Goal: Task Accomplishment & Management: Manage account settings

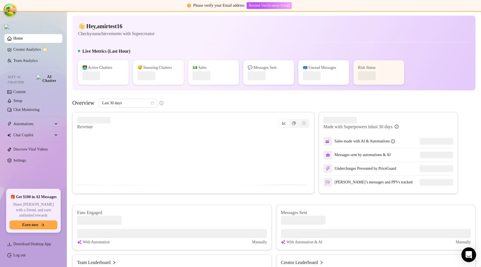
click at [468, 253] on icon "Open Intercom Messenger" at bounding box center [469, 254] width 6 height 7
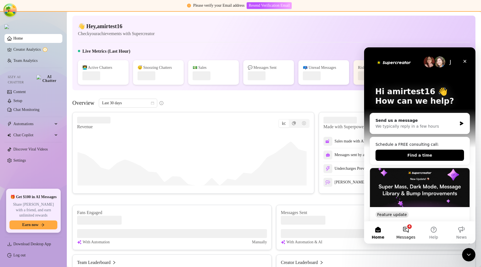
click at [401, 233] on button "4 Messages" at bounding box center [406, 232] width 28 height 22
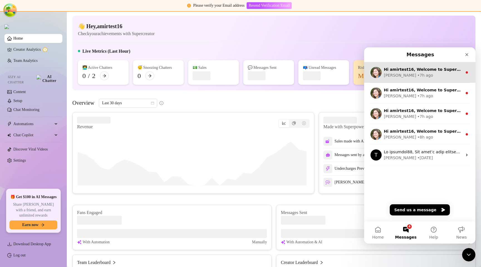
click at [412, 73] on div "Ella • 7h ago" at bounding box center [423, 75] width 79 height 6
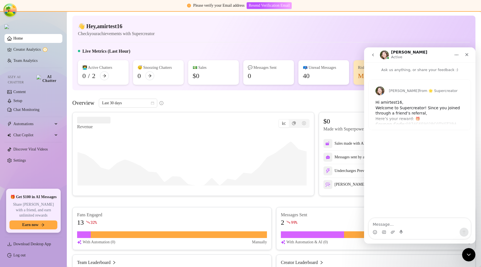
click at [410, 112] on div "Hi amirtest16, Welcome to Supercreator! Since you joined through a friend’s ref…" at bounding box center [420, 141] width 89 height 82
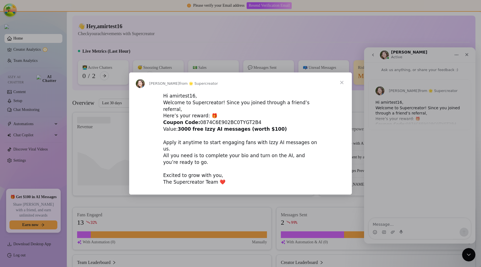
click at [340, 86] on span "Close" at bounding box center [342, 82] width 20 height 20
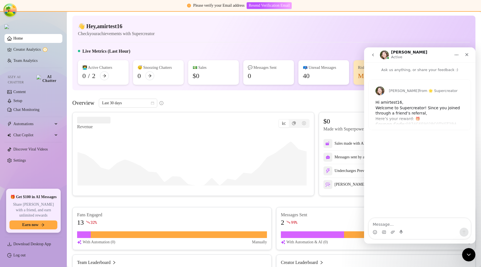
click at [393, 205] on div "Ella from 🌟 Supercreator Hi amirtest16, Welcome to Supercreator! Since you join…" at bounding box center [419, 146] width 111 height 146
click at [372, 56] on icon "go back" at bounding box center [373, 55] width 4 height 4
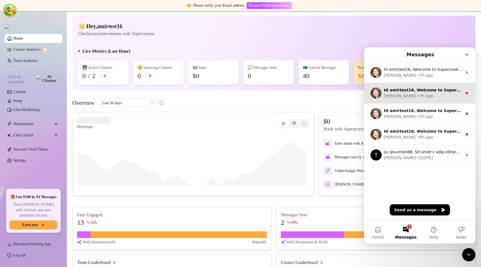
click at [421, 96] on div "Ella • 7h ago" at bounding box center [423, 96] width 79 height 6
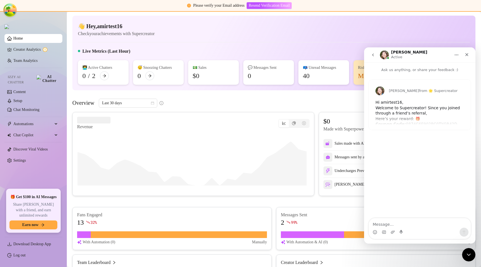
click at [410, 109] on div "Hi amirtest16, Welcome to Supercreator! Since you joined through a friend’s ref…" at bounding box center [420, 141] width 89 height 82
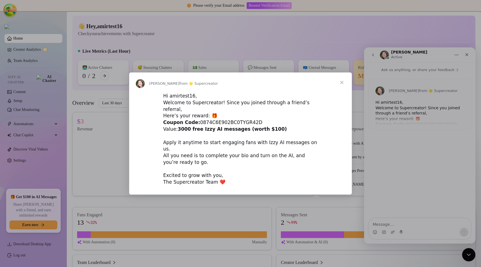
click at [342, 89] on span "Close" at bounding box center [342, 82] width 20 height 20
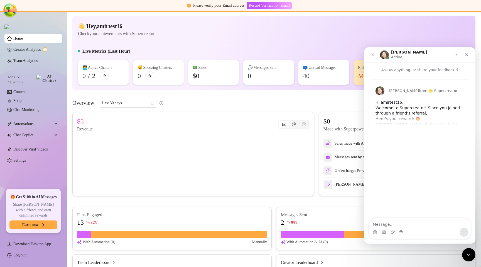
click at [375, 55] on icon "go back" at bounding box center [373, 55] width 4 height 4
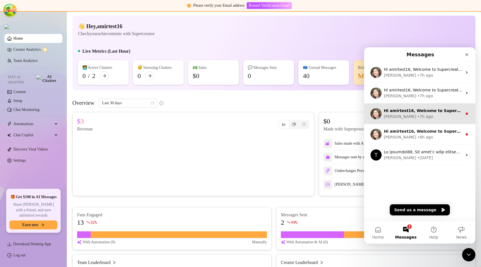
click at [417, 118] on div "• 7h ago" at bounding box center [425, 117] width 16 height 6
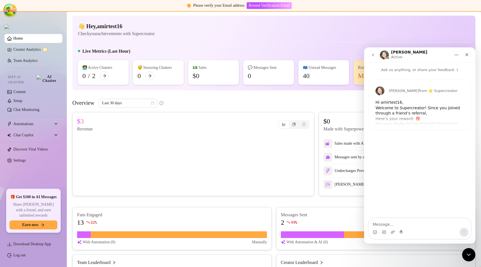
click at [404, 112] on div "Hi amirtest16, Welcome to Supercreator! Since you joined through a friend’s ref…" at bounding box center [420, 141] width 89 height 82
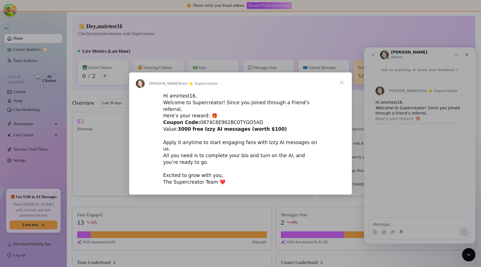
click at [339, 92] on span "Close" at bounding box center [342, 82] width 20 height 20
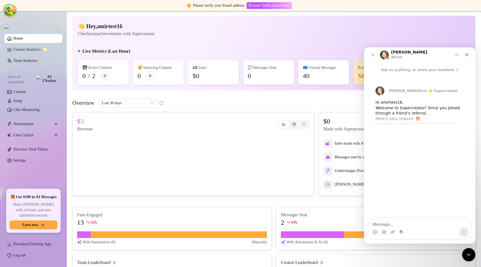
click at [409, 113] on div "Hi amirtest16, Welcome to Supercreator! Since you joined through a friend’s ref…" at bounding box center [420, 141] width 89 height 82
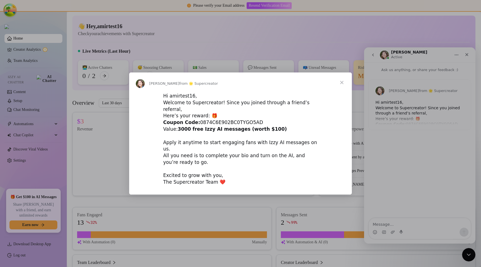
click at [240, 122] on div "Hi amirtest16, Welcome to Supercreator! Since you joined through a friend’s ref…" at bounding box center [240, 139] width 155 height 93
copy div "0874C6E902BC0TYGO5AD"
click at [340, 89] on span "Close" at bounding box center [342, 82] width 20 height 20
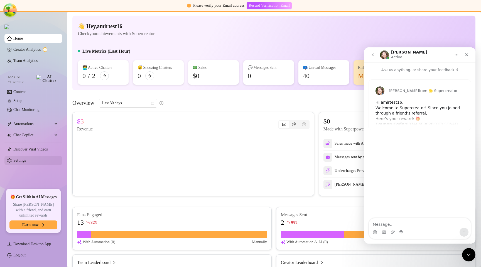
click at [23, 158] on link "Settings" at bounding box center [19, 160] width 13 height 4
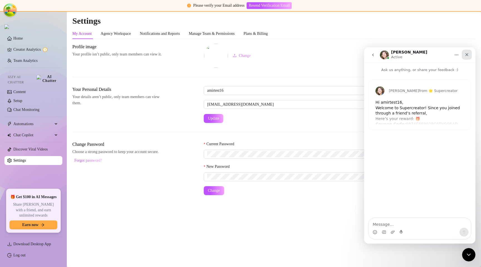
click at [467, 55] on icon "Close" at bounding box center [467, 54] width 4 height 4
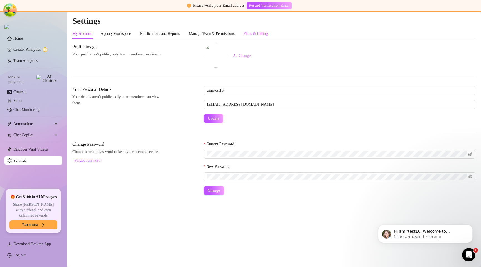
click at [268, 38] on div "Plans & Billing" at bounding box center [256, 33] width 24 height 11
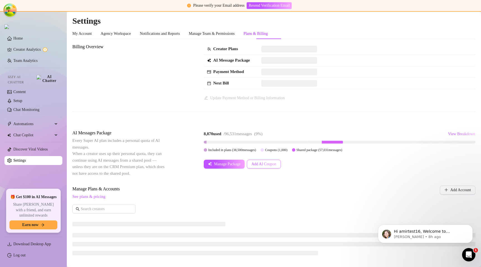
click at [265, 163] on span "Add AI Coupon" at bounding box center [263, 164] width 25 height 4
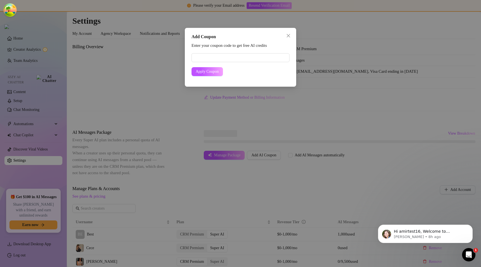
click at [231, 62] on form "Apply Coupon" at bounding box center [241, 64] width 98 height 23
click at [231, 61] on input "text" at bounding box center [241, 57] width 98 height 9
paste input "0874C6E902BC0TYGO5AD"
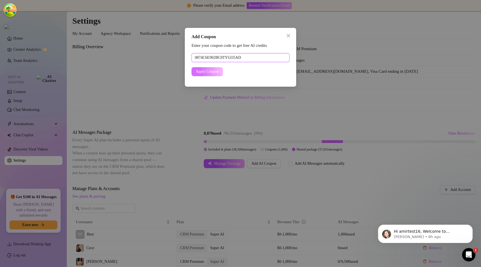
type input "0874C6E902BC0TYGO5AD"
click at [208, 70] on span "Apply Coupon" at bounding box center [207, 71] width 23 height 4
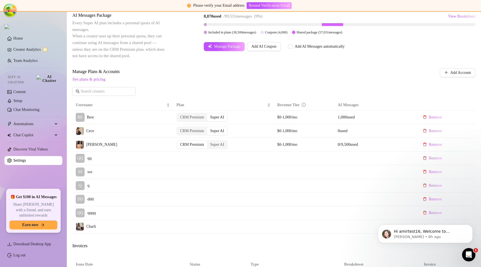
scroll to position [126, 0]
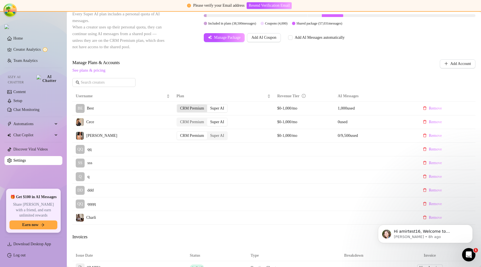
click at [197, 108] on div "CRM Premium" at bounding box center [192, 108] width 30 height 8
click at [178, 105] on input "CRM Premium" at bounding box center [178, 105] width 0 height 0
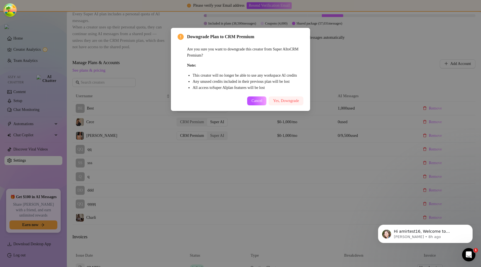
click at [278, 105] on button "Yes, Downgrade" at bounding box center [286, 100] width 35 height 9
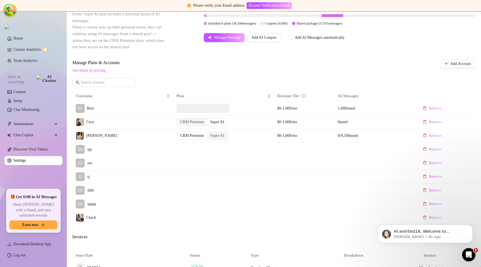
click at [192, 116] on td "CRM Premium Super AI" at bounding box center [223, 122] width 101 height 14
click at [195, 118] on div "CRM Premium" at bounding box center [192, 122] width 30 height 8
click at [178, 119] on input "CRM Premium" at bounding box center [178, 119] width 0 height 0
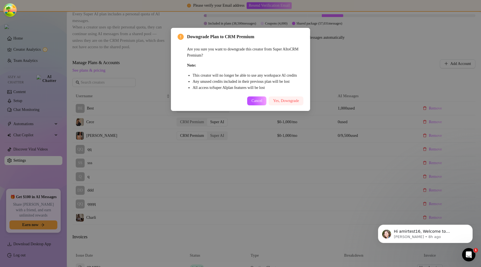
click at [281, 103] on span "Yes, Downgrade" at bounding box center [286, 101] width 26 height 4
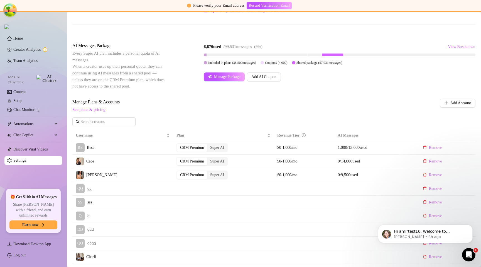
scroll to position [93, 0]
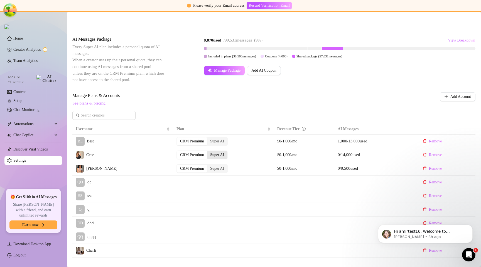
click at [217, 152] on div "Super AI" at bounding box center [217, 155] width 20 height 8
click at [209, 152] on input "Super AI" at bounding box center [209, 152] width 0 height 0
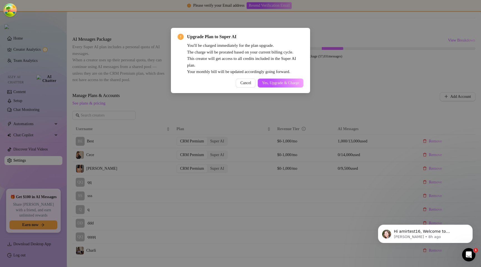
click at [247, 84] on span "Cancel" at bounding box center [245, 83] width 11 height 4
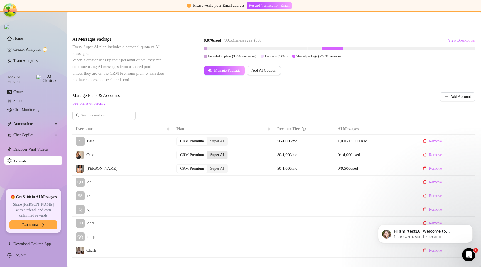
click at [215, 152] on div "Super AI" at bounding box center [217, 155] width 20 height 8
click at [209, 152] on input "Super AI" at bounding box center [209, 152] width 0 height 0
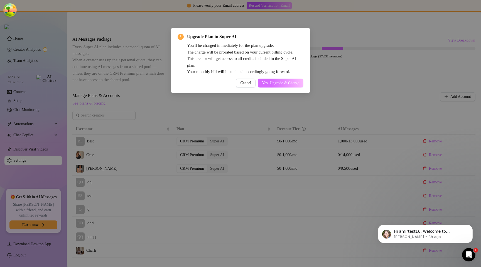
click at [269, 84] on span "Yes, Upgrade & Charge" at bounding box center [280, 83] width 37 height 4
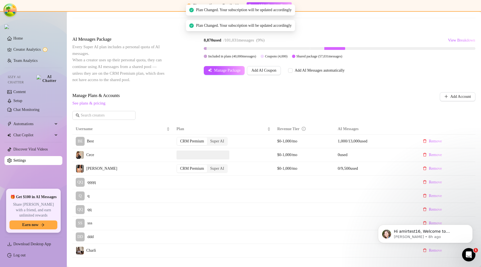
click at [254, 25] on span "Plan Changed. Your subscription will be updated accordingly" at bounding box center [244, 26] width 96 height 6
copy span "Plan Changed. Your subscription will be updated accordingly"
click at [249, 95] on span "Manage Plans & Accounts" at bounding box center [237, 95] width 330 height 7
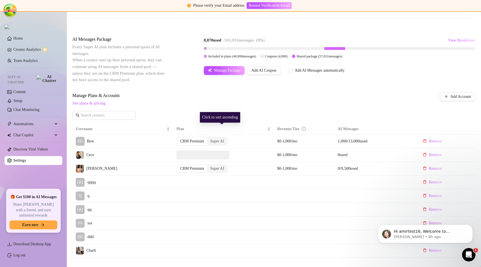
click at [240, 112] on div "Click to sort ascending" at bounding box center [220, 117] width 40 height 11
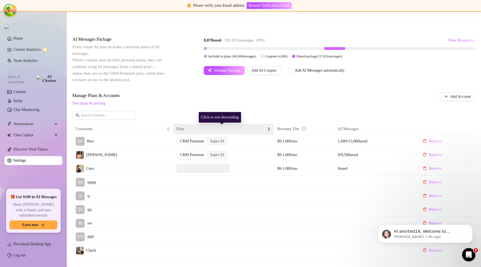
click at [187, 129] on span "Plan" at bounding box center [222, 129] width 90 height 6
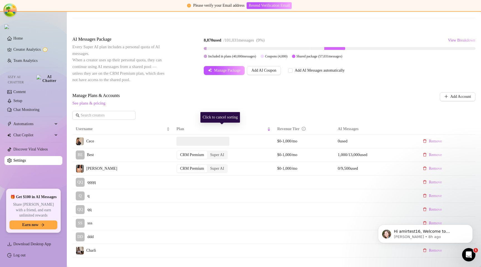
click at [259, 97] on span "Manage Plans & Accounts" at bounding box center [237, 95] width 330 height 7
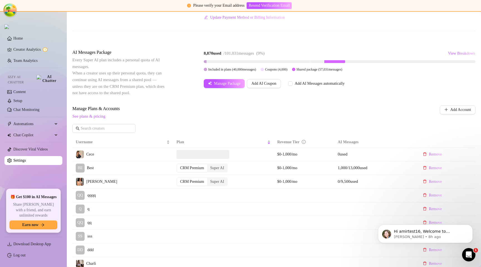
scroll to position [80, 0]
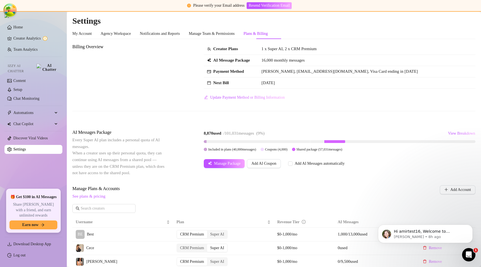
click at [218, 111] on div at bounding box center [273, 111] width 403 height 0
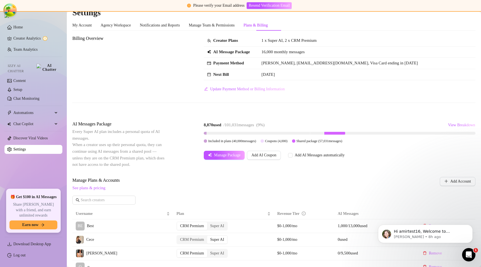
scroll to position [4, 0]
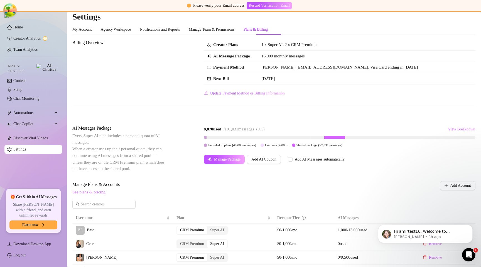
click at [278, 111] on div "Billing Overview Creator Plans 1 x Super AI, 2 x CRM Premium AI Message Package…" at bounding box center [273, 77] width 403 height 77
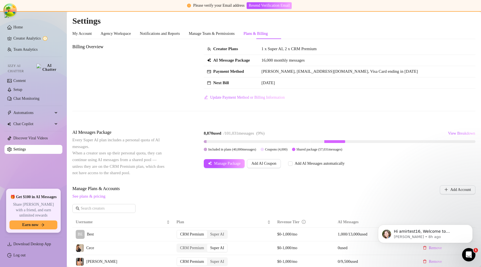
click at [302, 71] on span "[PERSON_NAME], [EMAIL_ADDRESS][DOMAIN_NAME], Visa Card ending in [DATE]" at bounding box center [339, 71] width 156 height 4
drag, startPoint x: 280, startPoint y: 72, endPoint x: 332, endPoint y: 72, distance: 52.6
click at [332, 72] on span "[PERSON_NAME], [EMAIL_ADDRESS][DOMAIN_NAME], Visa Card ending in [DATE]" at bounding box center [339, 71] width 156 height 4
copy span "[EMAIL_ADDRESS][DOMAIN_NAME]"
click at [283, 67] on td "[PERSON_NAME], [EMAIL_ADDRESS][DOMAIN_NAME], Visa Card ending in [DATE]" at bounding box center [366, 71] width 217 height 11
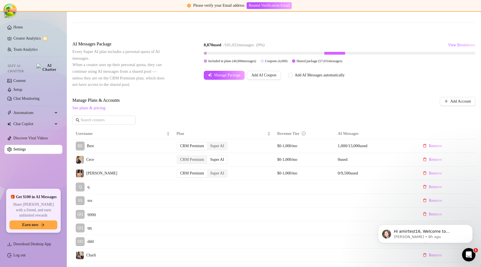
scroll to position [88, 0]
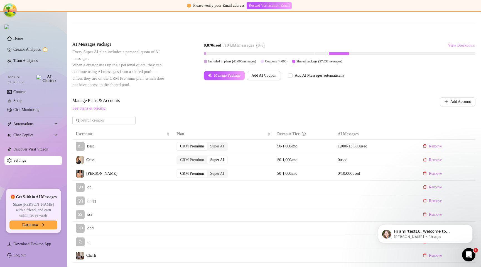
click at [244, 100] on span "Manage Plans & Accounts" at bounding box center [237, 100] width 330 height 7
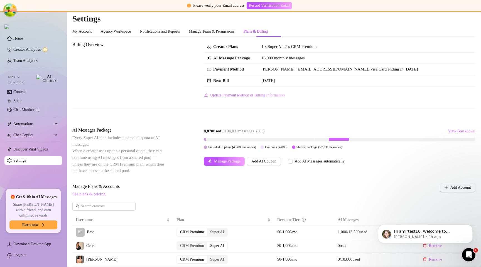
scroll to position [0, 0]
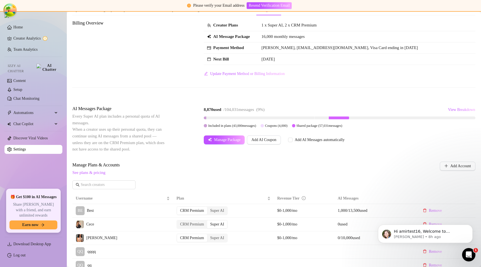
scroll to position [25, 0]
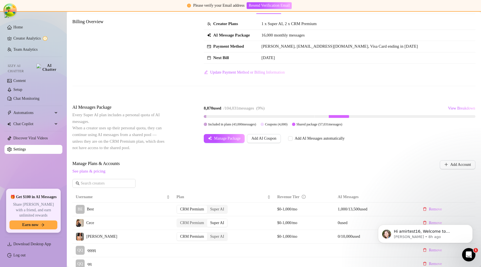
click at [291, 85] on div "Billing Overview Creator Plans 1 x Super AI, 2 x CRM Premium AI Message Package…" at bounding box center [273, 56] width 403 height 77
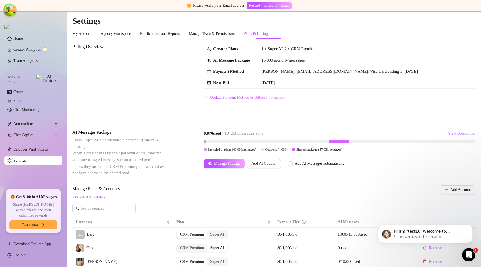
click at [179, 80] on div "Billing Overview Creator Plans 1 x Super AI, 2 x CRM Premium AI Message Package…" at bounding box center [273, 72] width 403 height 58
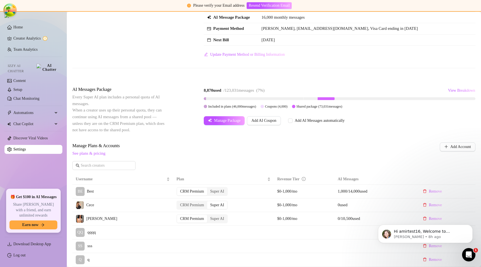
scroll to position [43, 0]
click at [462, 92] on span "View Breakdown" at bounding box center [461, 90] width 27 height 4
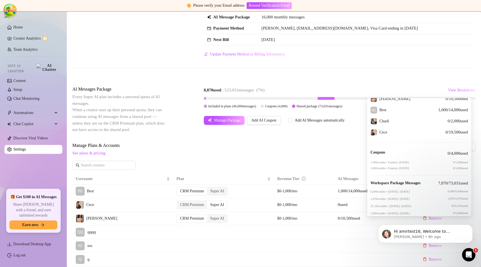
scroll to position [43, 0]
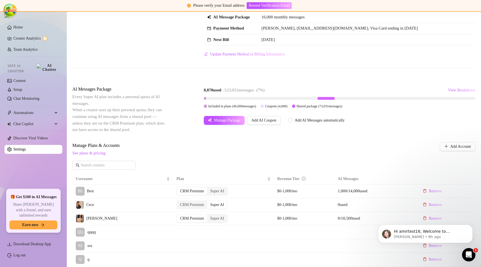
click at [412, 70] on div "Billing Overview Creator Plans 1 x Super AI, 2 x CRM Premium AI Message Package…" at bounding box center [273, 38] width 403 height 77
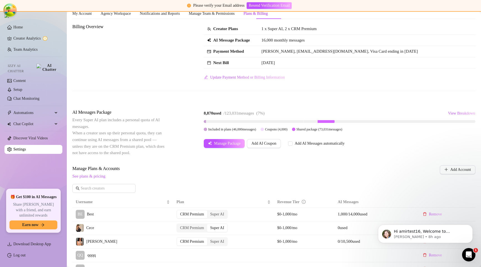
scroll to position [14, 0]
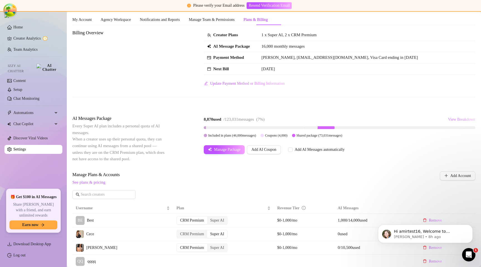
click at [449, 120] on span "View Breakdown" at bounding box center [461, 119] width 27 height 4
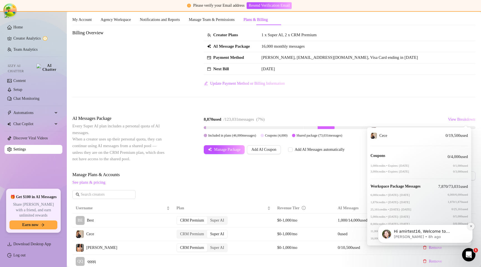
click at [470, 225] on icon "Dismiss notification" at bounding box center [471, 225] width 3 height 3
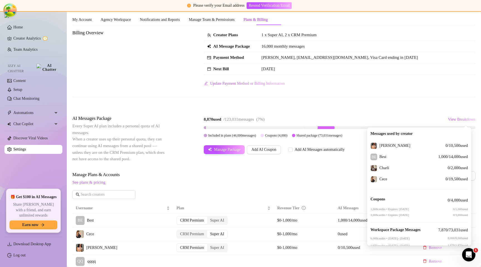
scroll to position [43, 0]
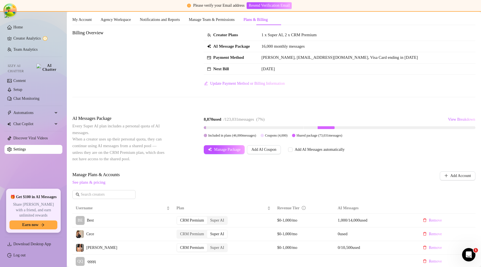
click at [341, 96] on div "Billing Overview Creator Plans 1 x Super AI, 2 x CRM Premium AI Message Package…" at bounding box center [273, 68] width 403 height 77
click at [449, 120] on span "View Breakdown" at bounding box center [461, 119] width 27 height 4
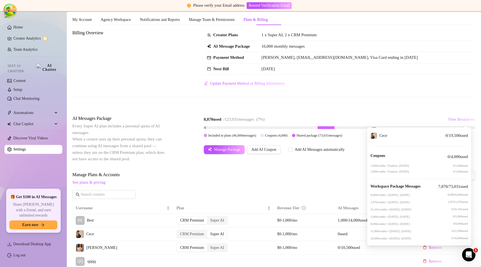
click at [456, 118] on span "View Breakdown" at bounding box center [461, 119] width 27 height 4
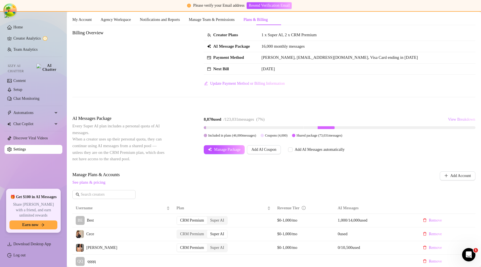
click at [458, 120] on span "View Breakdown" at bounding box center [461, 119] width 27 height 4
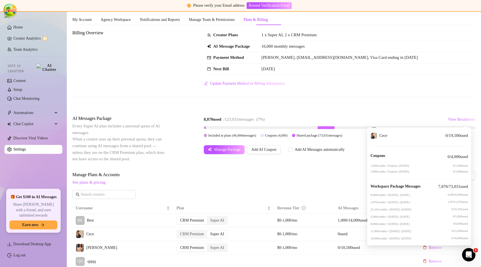
scroll to position [0, 0]
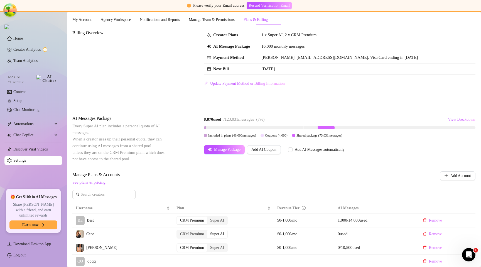
click at [224, 102] on div "Billing Overview Creator Plans 1 x Super AI, 2 x CRM Premium AI Message Package…" at bounding box center [273, 68] width 403 height 77
click at [241, 105] on div "Billing Overview Creator Plans 1 x Super AI, 2 x CRM Premium AI Message Package…" at bounding box center [273, 68] width 403 height 77
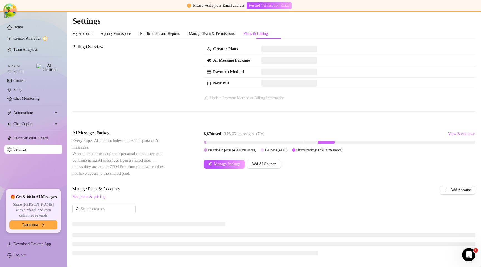
click at [287, 114] on div "Billing Overview Creator Plans AI Message Package Payment Method Next Bill Upda…" at bounding box center [273, 81] width 403 height 77
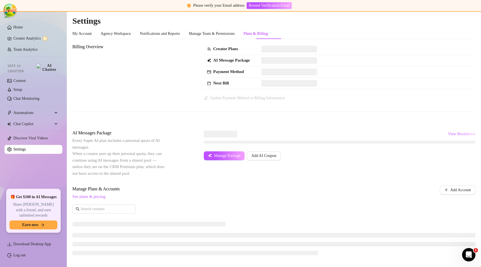
click at [326, 111] on div at bounding box center [273, 111] width 403 height 0
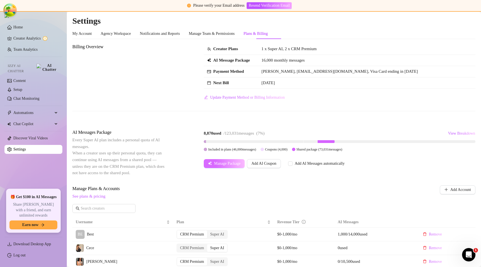
click at [225, 162] on span "Manage Package" at bounding box center [227, 163] width 26 height 4
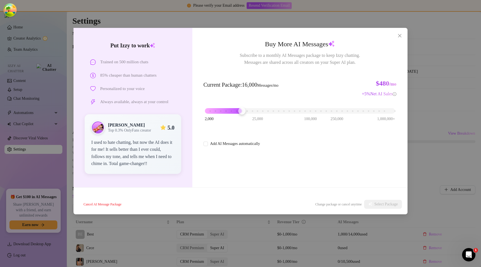
click at [253, 109] on div "2,000 25,000 100,000 250,000 1,000,000+" at bounding box center [300, 108] width 190 height 3
click at [392, 204] on span "Select Package" at bounding box center [386, 204] width 23 height 4
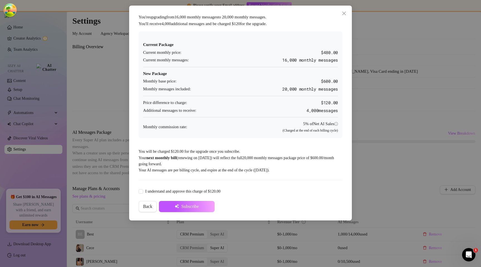
click at [380, 121] on div "You're upgrading from 16,000 monthly messages to 20,000 monthly messages . You'…" at bounding box center [240, 133] width 481 height 267
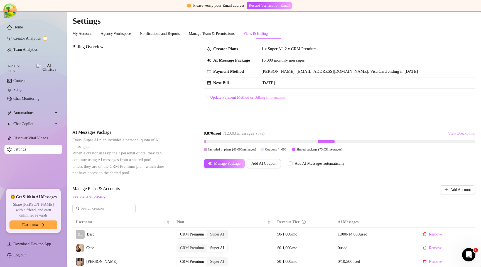
click at [449, 133] on span "View Breakdown" at bounding box center [461, 133] width 27 height 4
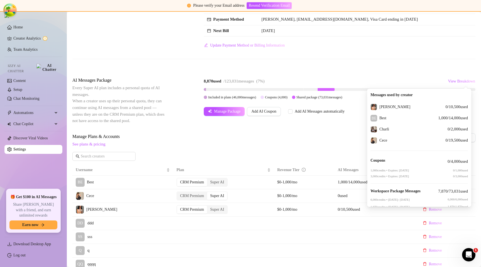
scroll to position [54, 0]
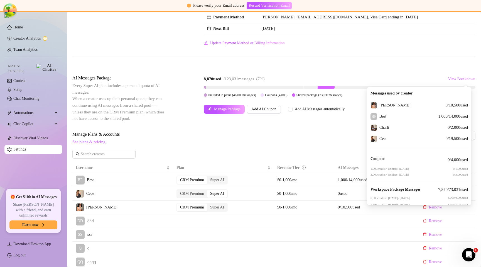
drag, startPoint x: 434, startPoint y: 104, endPoint x: 464, endPoint y: 104, distance: 30.1
click at [464, 104] on div "Messages used by creator [PERSON_NAME] 0 / 10,500 used BE Best 1,000 / 14,000 u…" at bounding box center [419, 146] width 104 height 118
copy span "0 / 10,500 used"
click at [408, 108] on div "[PERSON_NAME] 0 / 10,500 used" at bounding box center [419, 105] width 97 height 7
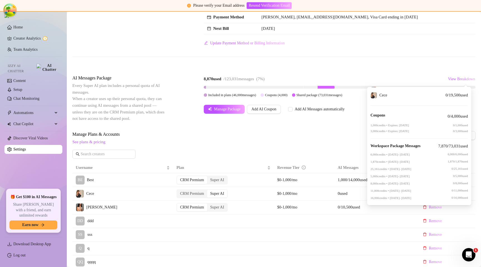
scroll to position [0, 0]
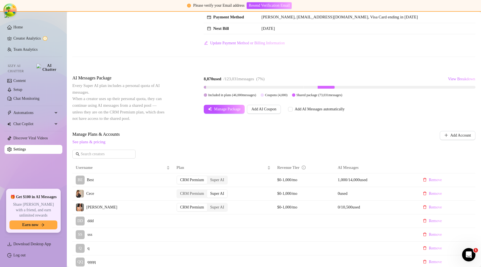
click at [402, 51] on div "Billing Overview Creator Plans 1 x Super AI, 2 x CRM Premium AI Message Package…" at bounding box center [273, 27] width 403 height 77
click at [458, 79] on span "View Breakdown" at bounding box center [461, 79] width 27 height 4
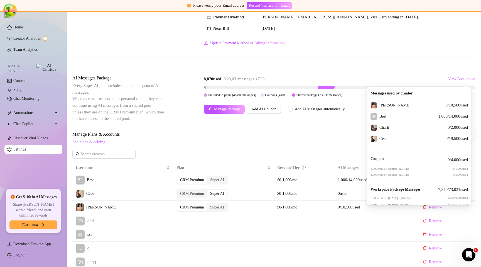
click at [402, 44] on div "Creator Plans 1 x Super AI, 2 x CRM Premium AI Message Package 16,000 monthly m…" at bounding box center [340, 18] width 272 height 58
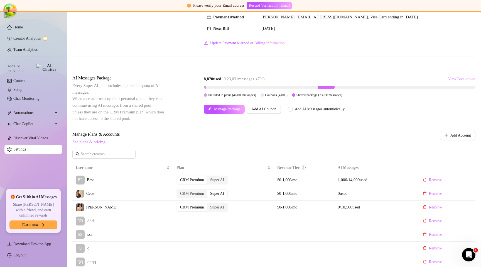
click at [448, 81] on span "View Breakdown" at bounding box center [461, 79] width 27 height 4
click at [419, 75] on div "8,870 used / 123,031 messages ( 7 %) View Breakdown" at bounding box center [340, 79] width 272 height 9
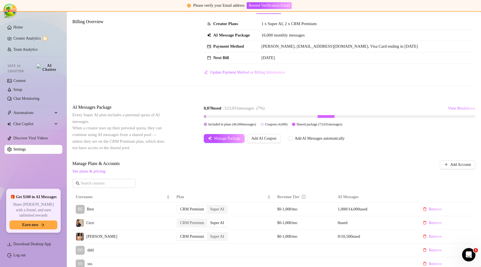
scroll to position [11, 0]
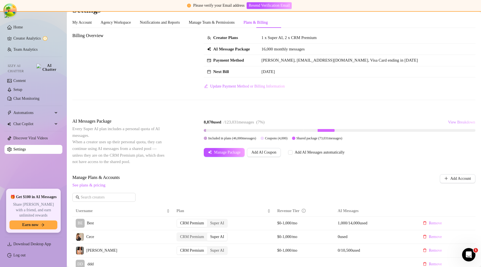
drag, startPoint x: 430, startPoint y: 126, endPoint x: 449, endPoint y: 124, distance: 19.6
click at [449, 124] on span "View Breakdown" at bounding box center [461, 122] width 27 height 4
click at [450, 124] on span "View Breakdown" at bounding box center [461, 122] width 27 height 4
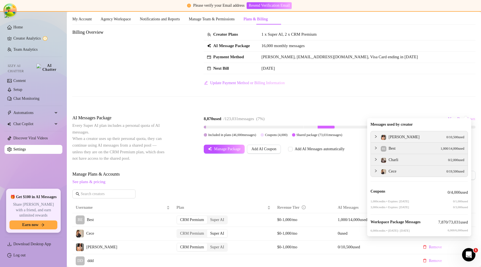
scroll to position [27, 0]
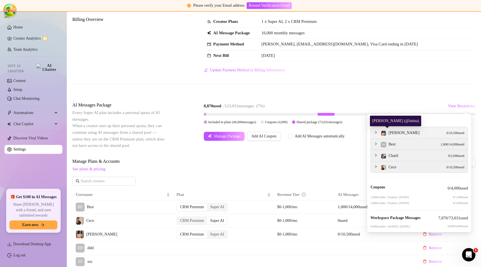
click at [374, 131] on icon "collapsed" at bounding box center [375, 132] width 3 height 3
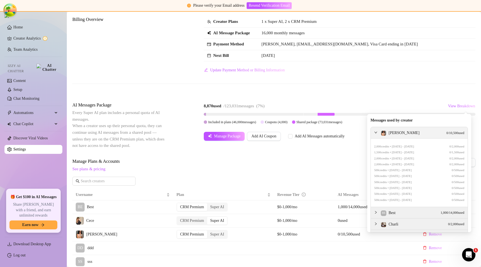
click at [374, 131] on icon "expanded" at bounding box center [375, 132] width 3 height 3
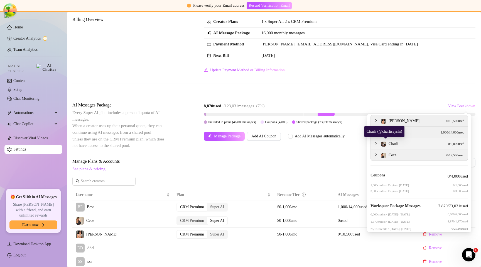
scroll to position [0, 0]
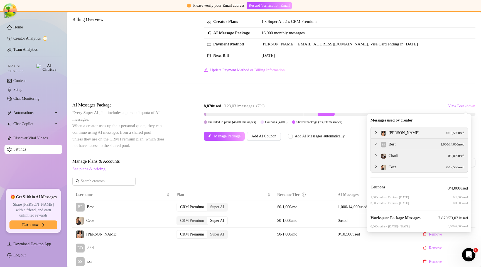
click at [374, 130] on div at bounding box center [377, 132] width 7 height 6
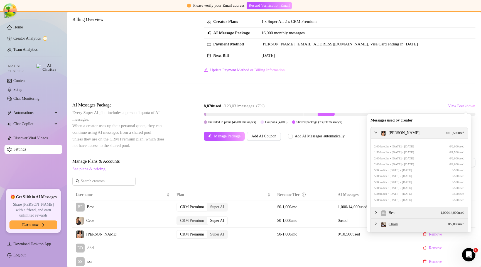
click at [374, 130] on div at bounding box center [377, 132] width 7 height 6
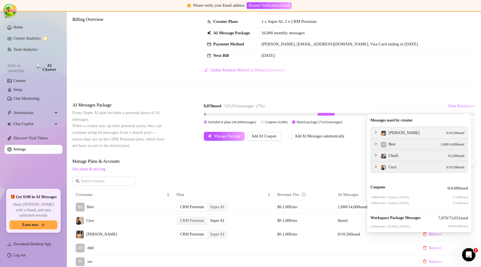
click at [374, 130] on div at bounding box center [377, 132] width 7 height 6
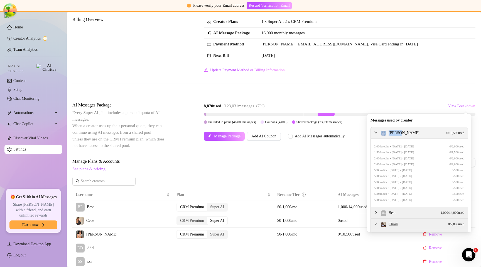
click at [374, 130] on div at bounding box center [377, 132] width 7 height 6
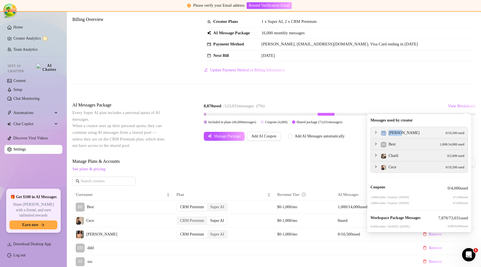
click at [396, 135] on span "[PERSON_NAME]" at bounding box center [404, 133] width 31 height 4
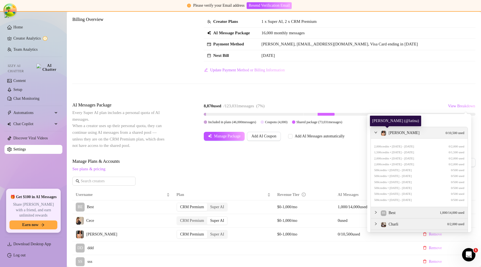
click at [400, 131] on div "[PERSON_NAME] 0 / 10,500 used" at bounding box center [423, 133] width 84 height 6
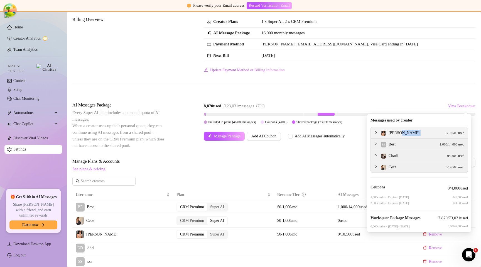
click at [400, 131] on div "[PERSON_NAME] 0 / 10,500 used" at bounding box center [423, 133] width 84 height 6
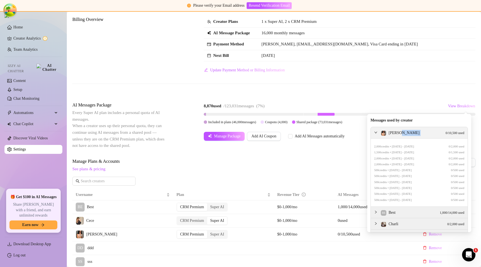
click at [407, 131] on div "[PERSON_NAME] 0 / 10,500 used" at bounding box center [423, 133] width 84 height 6
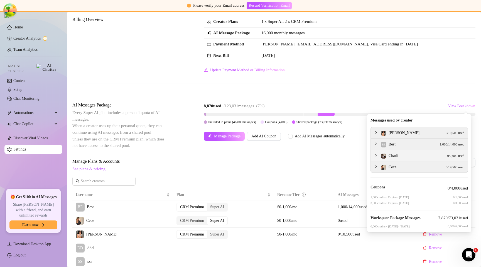
click at [416, 156] on div "Charli 0 / 2,000 used" at bounding box center [423, 156] width 84 height 6
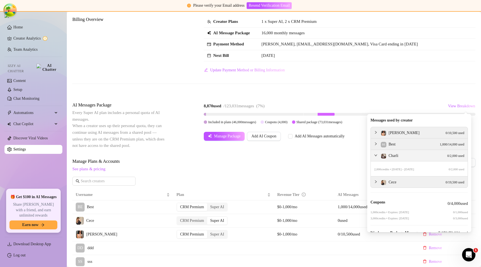
click at [416, 156] on div "Charli 0 / 2,000 used" at bounding box center [423, 156] width 84 height 6
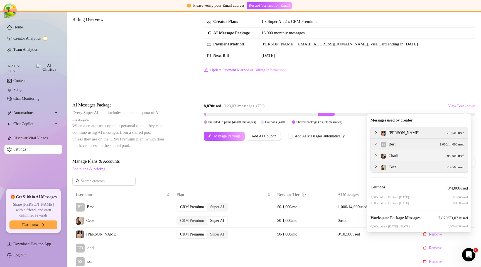
click at [416, 156] on div "Charli 0 / 2,000 used" at bounding box center [423, 156] width 84 height 6
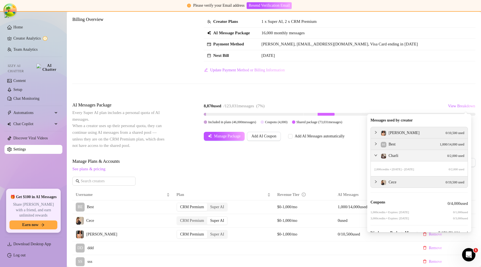
click at [412, 156] on div "Charli 0 / 2,000 used" at bounding box center [423, 156] width 84 height 6
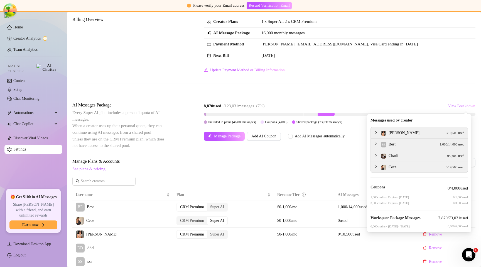
click at [460, 109] on button "View Breakdown" at bounding box center [462, 106] width 28 height 9
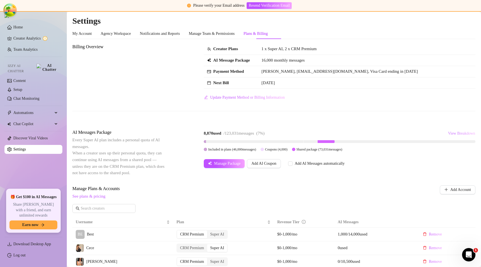
click at [448, 133] on span "View Breakdown" at bounding box center [461, 133] width 27 height 4
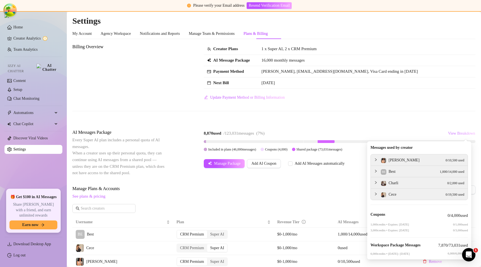
click at [448, 133] on span "View Breakdown" at bounding box center [461, 133] width 27 height 4
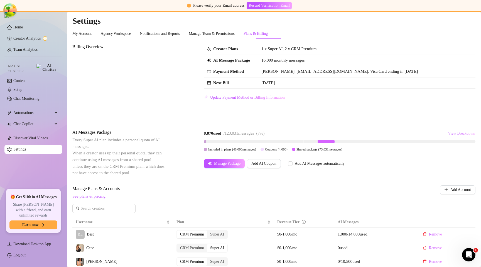
click at [448, 132] on span "View Breakdown" at bounding box center [461, 133] width 27 height 4
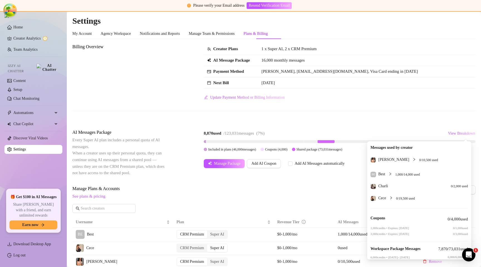
click at [419, 158] on span "0 / 10,500 used" at bounding box center [428, 160] width 19 height 4
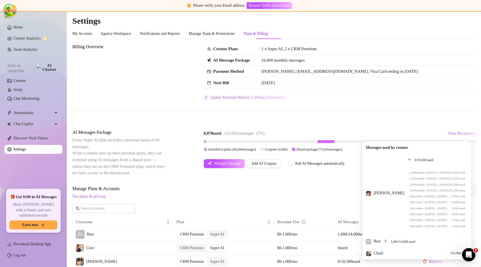
click at [415, 158] on span "0 / 10,500 used" at bounding box center [424, 160] width 19 height 4
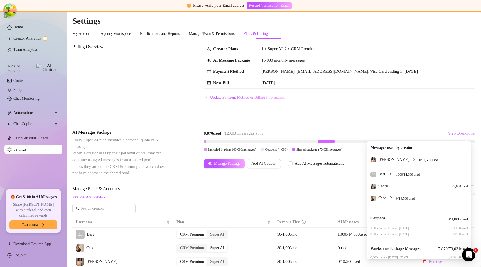
click at [419, 158] on span "0 / 10,500 used" at bounding box center [428, 160] width 19 height 4
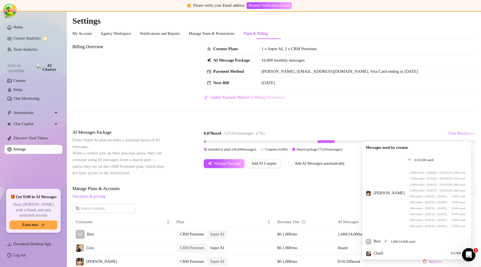
click at [415, 158] on span "0 / 10,500 used" at bounding box center [424, 160] width 19 height 4
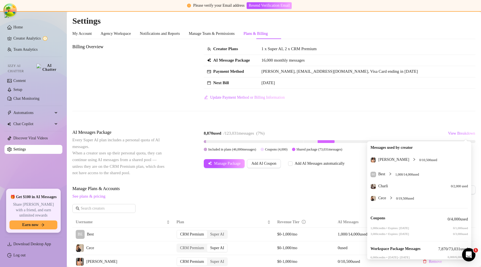
click at [417, 124] on div "Billing Overview Creator Plans 1 x Super AI, 2 x CRM Premium AI Message Package…" at bounding box center [273, 271] width 403 height 456
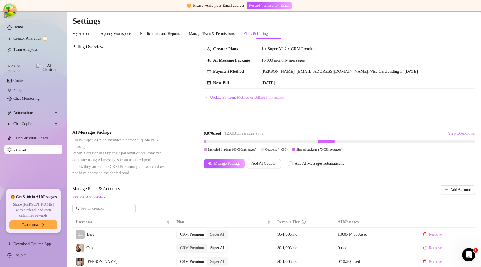
click at [453, 139] on div "8,870 used / 123,031 messages ( 7 %) View Breakdown Included in plans ( 46,000 …" at bounding box center [340, 140] width 272 height 23
click at [455, 136] on button "View Breakdown" at bounding box center [462, 133] width 28 height 9
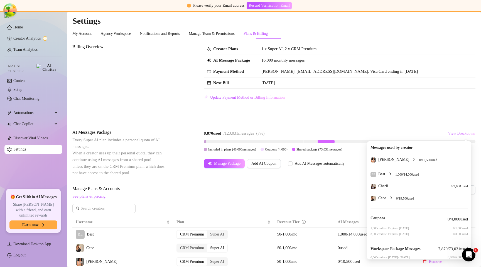
click at [450, 136] on button "View Breakdown" at bounding box center [462, 133] width 28 height 9
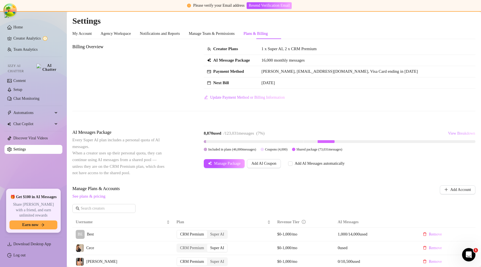
click at [452, 134] on span "View Breakdown" at bounding box center [461, 133] width 27 height 4
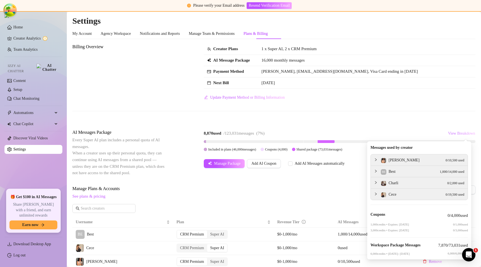
click at [453, 135] on span "View Breakdown" at bounding box center [461, 133] width 27 height 4
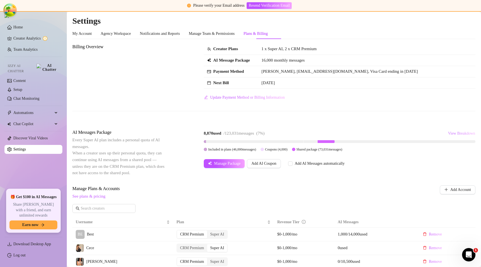
click at [453, 135] on span "View Breakdown" at bounding box center [461, 133] width 27 height 4
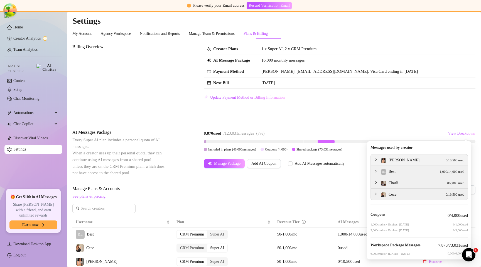
click at [425, 157] on div "[PERSON_NAME] 0 / 10,500 used" at bounding box center [423, 160] width 84 height 6
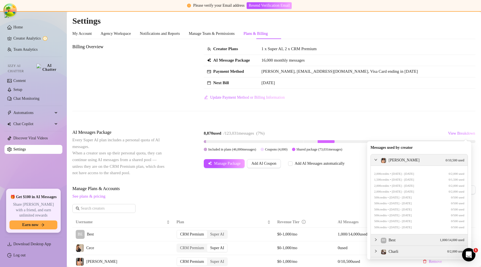
click at [429, 160] on div "[PERSON_NAME] 0 / 10,500 used" at bounding box center [423, 160] width 84 height 6
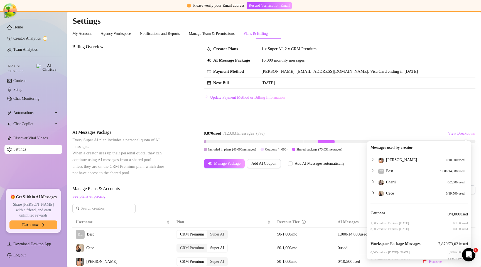
click at [372, 158] on icon "collapsed" at bounding box center [373, 159] width 3 height 3
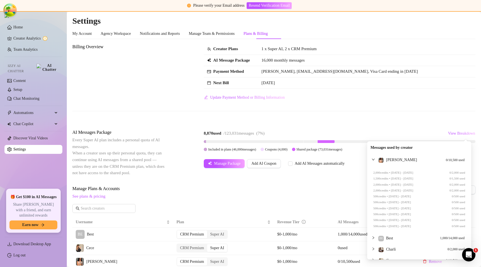
click at [372, 158] on icon "expanded" at bounding box center [373, 159] width 3 height 3
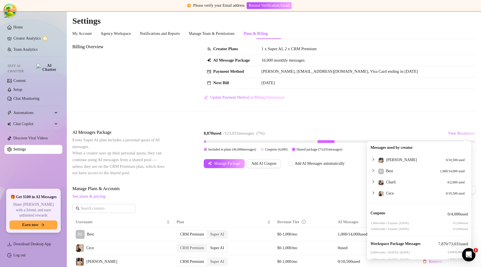
click at [372, 181] on icon "collapsed" at bounding box center [373, 181] width 3 height 3
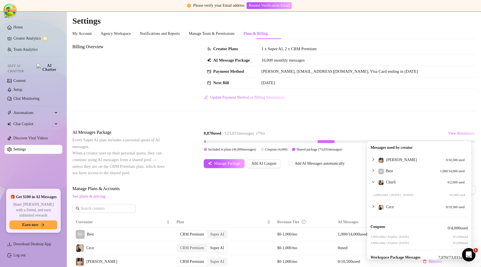
click at [372, 181] on icon "expanded" at bounding box center [373, 181] width 3 height 3
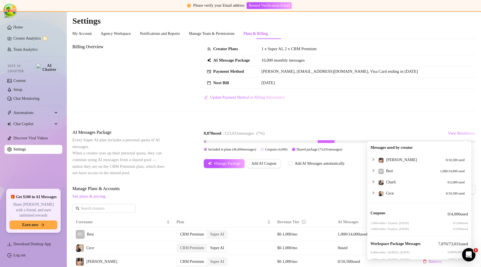
click at [372, 181] on icon "collapsed" at bounding box center [373, 181] width 3 height 3
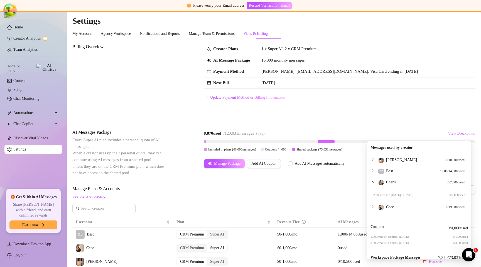
click at [372, 181] on icon "expanded" at bounding box center [373, 181] width 3 height 3
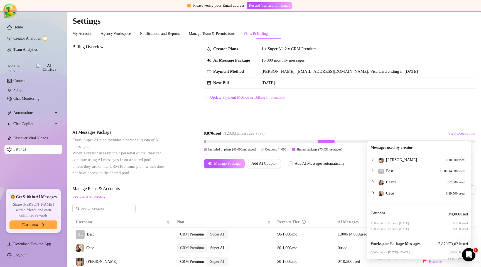
click at [372, 181] on icon "collapsed" at bounding box center [373, 181] width 3 height 3
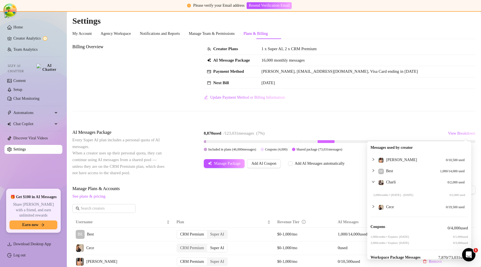
click at [372, 181] on icon "expanded" at bounding box center [373, 181] width 3 height 3
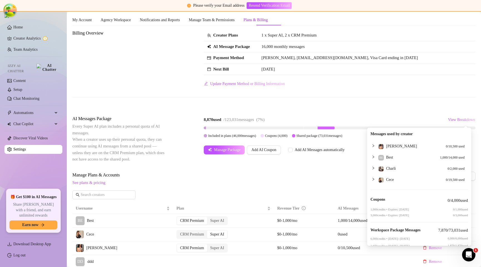
scroll to position [17, 0]
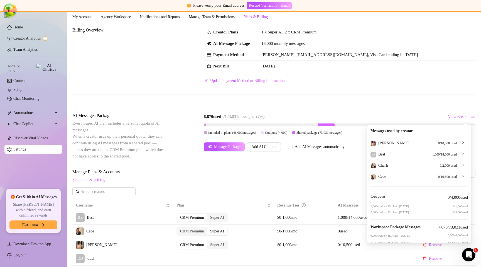
click at [461, 142] on icon "collapsed" at bounding box center [462, 142] width 3 height 3
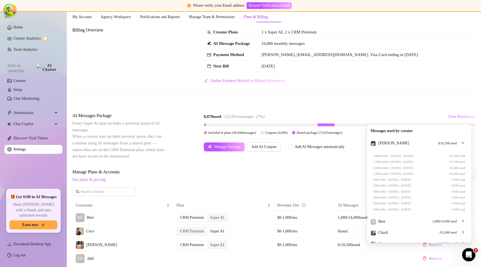
click at [462, 142] on icon "expanded" at bounding box center [463, 143] width 3 height 2
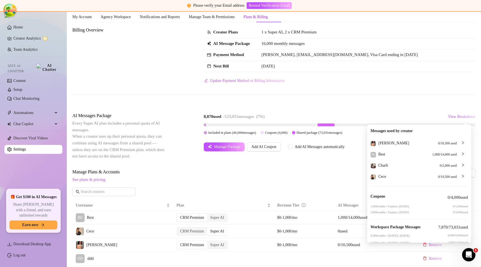
click at [461, 143] on icon "collapsed" at bounding box center [462, 142] width 3 height 3
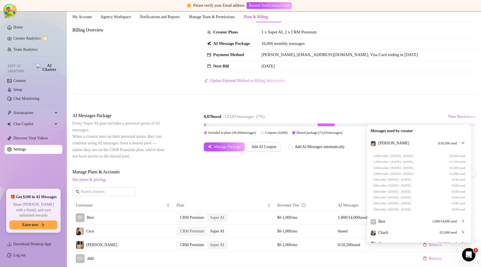
click at [461, 142] on icon "expanded" at bounding box center [462, 142] width 3 height 3
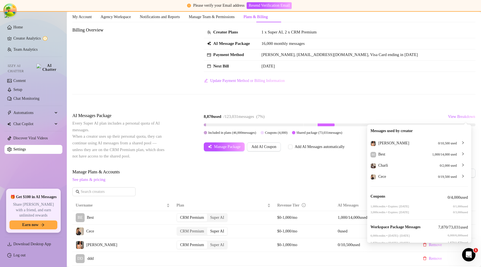
click at [445, 143] on span "0 / 10,500 used" at bounding box center [447, 143] width 19 height 5
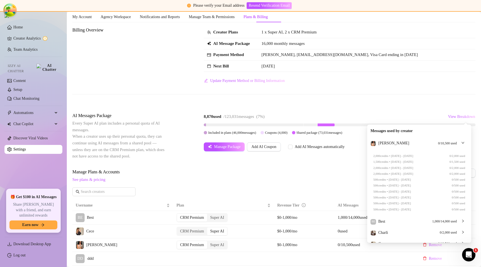
click at [448, 141] on span "0 / 10,500 used" at bounding box center [447, 143] width 19 height 5
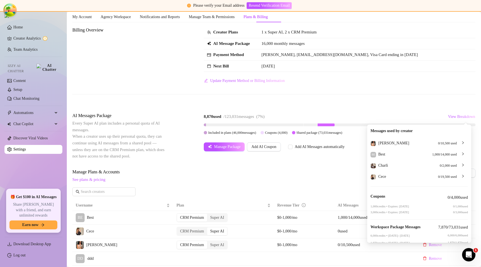
click at [461, 143] on icon "collapsed" at bounding box center [462, 142] width 3 height 3
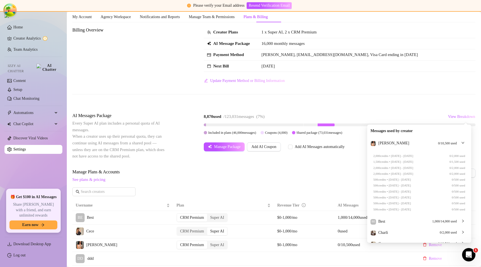
click at [461, 143] on icon "expanded" at bounding box center [462, 142] width 3 height 3
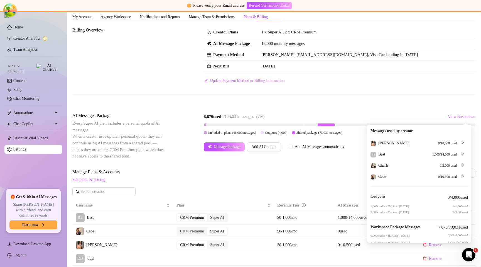
click at [437, 149] on div "BE Best 1,000 / 14,000 used" at bounding box center [419, 153] width 97 height 11
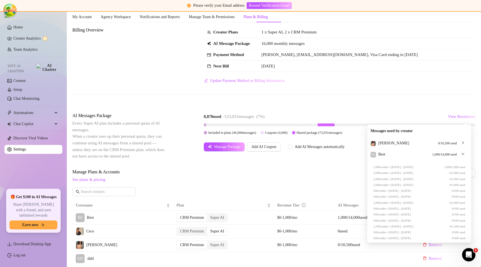
click at [436, 151] on div "BE Best 1,000 / 14,000 used" at bounding box center [419, 153] width 97 height 11
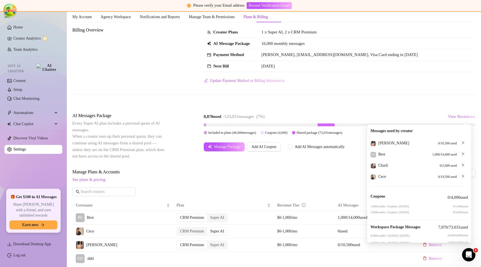
click at [461, 142] on icon "collapsed" at bounding box center [462, 142] width 3 height 3
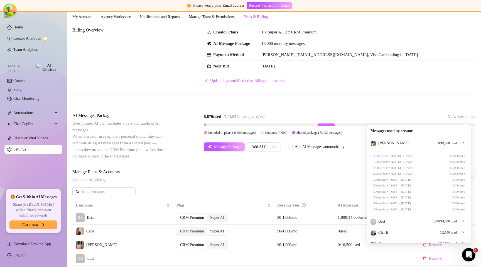
click at [461, 142] on icon "expanded" at bounding box center [462, 142] width 3 height 3
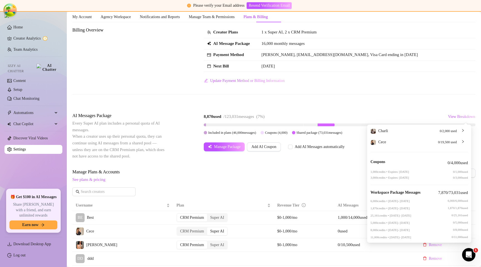
scroll to position [36, 0]
click at [444, 92] on div "Billing Overview Creator Plans 1 x Super AI, 2 x CRM Premium AI Message Package…" at bounding box center [273, 65] width 403 height 77
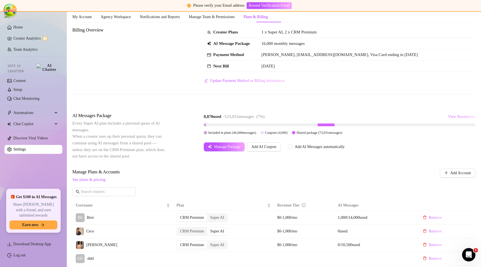
click at [448, 116] on span "View Breakdown" at bounding box center [461, 116] width 27 height 4
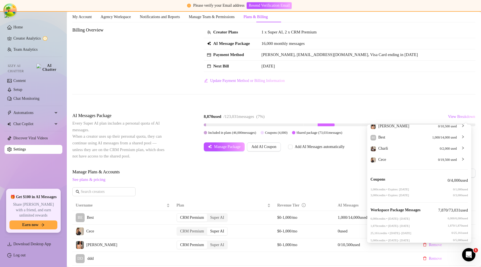
scroll to position [0, 0]
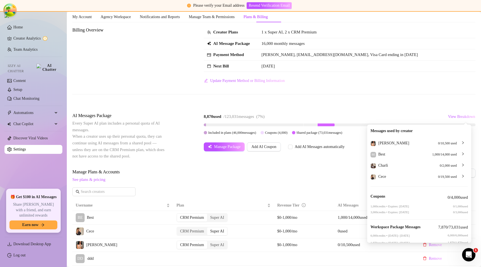
click at [461, 143] on icon "collapsed" at bounding box center [462, 142] width 3 height 3
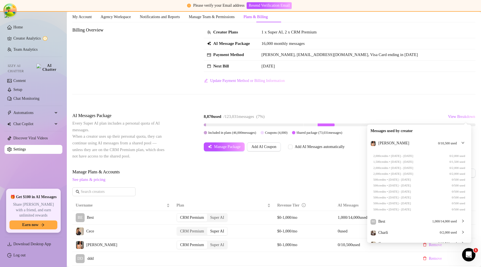
click at [462, 143] on icon "expanded" at bounding box center [463, 143] width 3 height 2
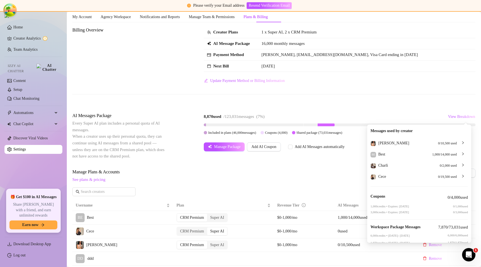
click at [458, 167] on div at bounding box center [461, 165] width 7 height 6
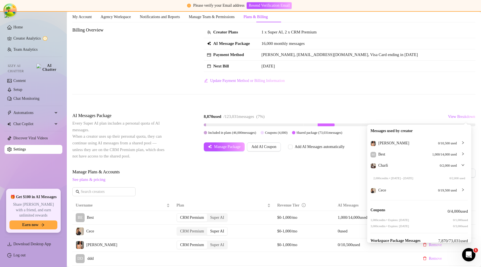
click at [460, 162] on div at bounding box center [461, 165] width 7 height 6
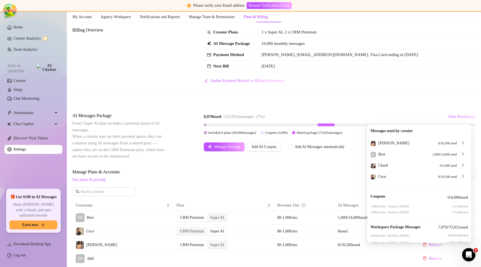
click at [458, 162] on div at bounding box center [461, 165] width 7 height 6
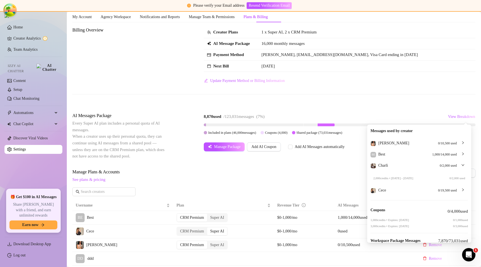
click at [461, 164] on icon "expanded" at bounding box center [462, 164] width 3 height 3
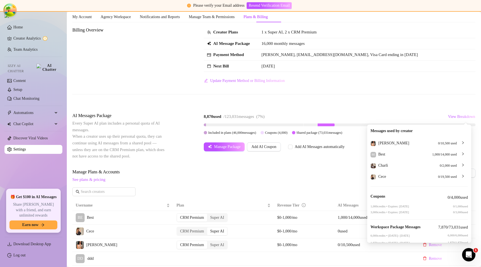
click at [418, 102] on div "Billing Overview Creator Plans 1 x Super AI, 2 x CRM Premium AI Message Package…" at bounding box center [273, 65] width 403 height 77
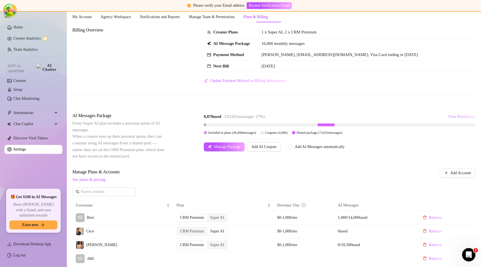
click at [455, 117] on span "View Breakdown" at bounding box center [461, 116] width 27 height 4
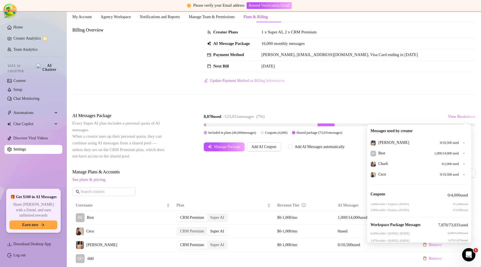
click at [423, 106] on div "Billing Overview Creator Plans 1 x Super AI, 2 x CRM Premium AI Message Package…" at bounding box center [273, 255] width 403 height 456
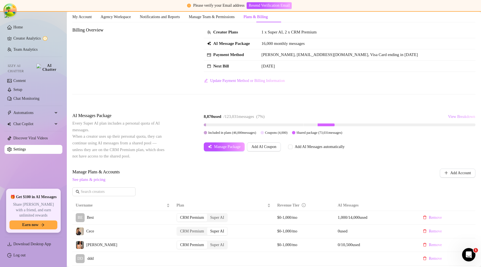
click at [451, 117] on span "View Breakdown" at bounding box center [461, 116] width 27 height 4
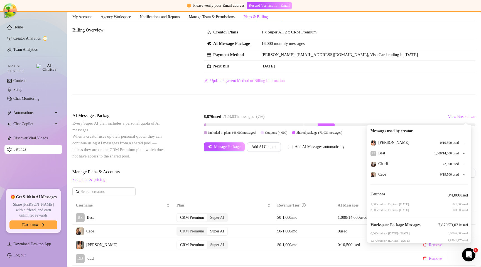
click at [462, 143] on div "- [PERSON_NAME] 0 / 10,500 used" at bounding box center [419, 142] width 97 height 11
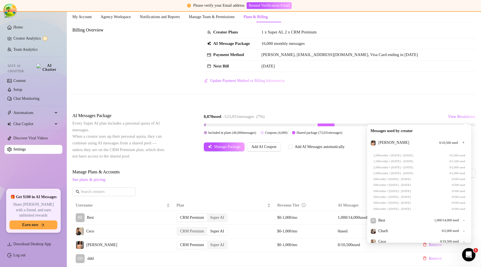
click at [461, 143] on div "+ [PERSON_NAME] 0 / 10,500 used" at bounding box center [419, 142] width 97 height 11
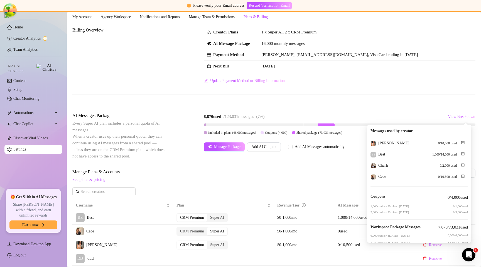
click at [461, 143] on div "[PERSON_NAME] 0 / 10,500 used" at bounding box center [419, 142] width 97 height 11
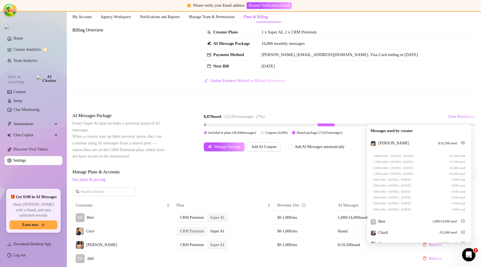
click at [461, 143] on icon "plus-square" at bounding box center [462, 142] width 3 height 3
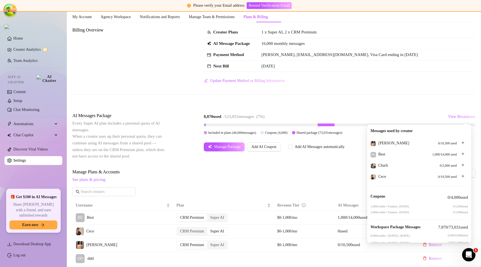
click at [461, 142] on icon "plus" at bounding box center [462, 142] width 3 height 3
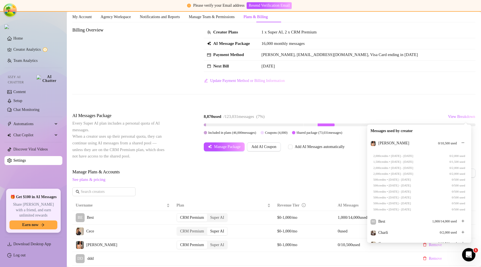
click at [461, 143] on div "[PERSON_NAME] 0 / 10,500 used" at bounding box center [419, 142] width 97 height 11
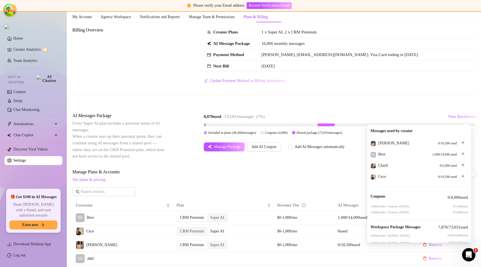
click at [461, 144] on div "[PERSON_NAME] 0 / 10,500 used" at bounding box center [419, 142] width 97 height 11
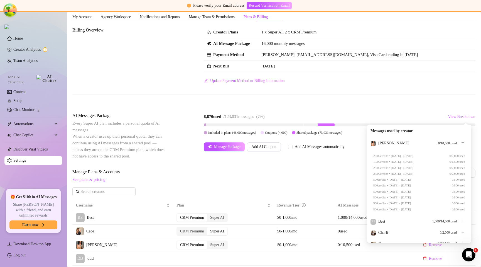
click at [461, 143] on div "[PERSON_NAME] 0 / 10,500 used" at bounding box center [419, 142] width 97 height 11
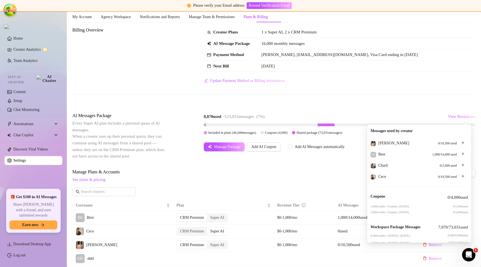
click at [447, 109] on div "Billing Overview Creator Plans 1 x Super AI, 2 x CRM Premium AI Message Package…" at bounding box center [273, 255] width 403 height 456
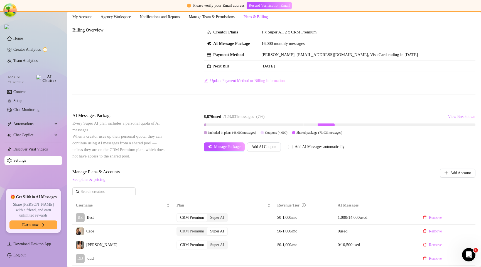
click at [452, 116] on span "View Breakdown" at bounding box center [461, 116] width 27 height 4
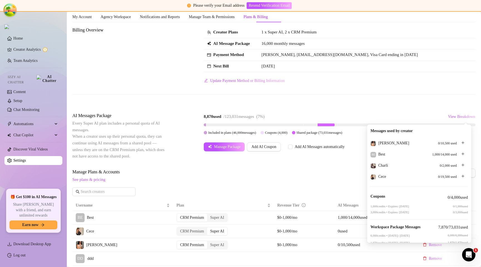
click at [458, 140] on div at bounding box center [461, 143] width 7 height 6
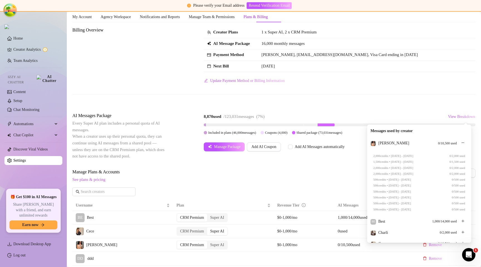
click at [461, 143] on icon "minus" at bounding box center [462, 142] width 3 height 3
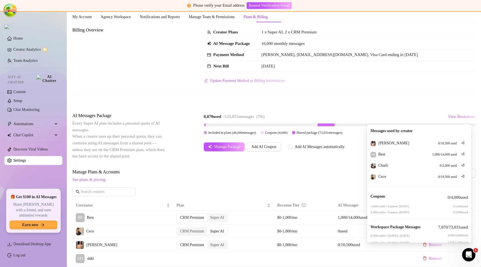
click at [462, 141] on icon "node-expand" at bounding box center [463, 142] width 3 height 3
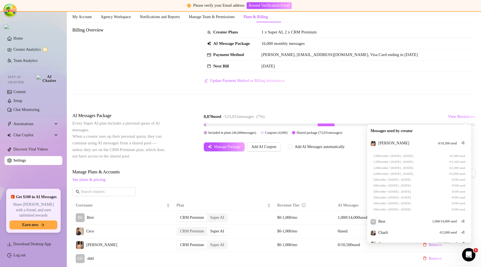
click at [461, 142] on div "[PERSON_NAME] 0 / 10,500 used" at bounding box center [419, 142] width 97 height 11
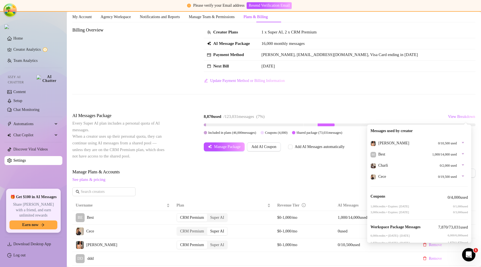
click at [461, 144] on icon "caret-down" at bounding box center [462, 142] width 3 height 3
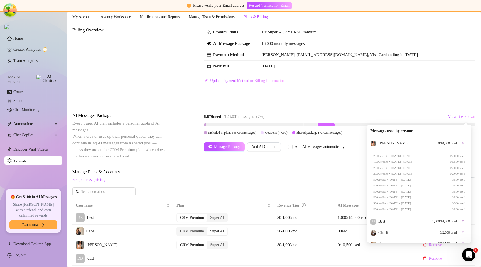
click at [461, 144] on icon "caret-up" at bounding box center [462, 142] width 3 height 3
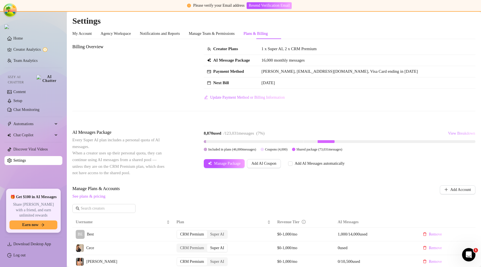
click at [456, 129] on button "View Breakdown" at bounding box center [462, 133] width 28 height 9
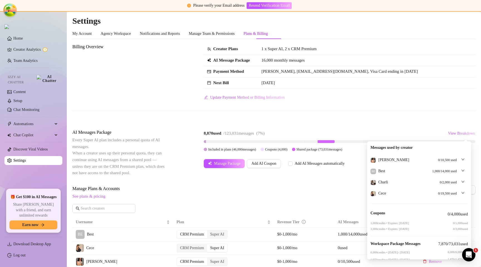
click at [454, 138] on div "8,870 used / 123,031 messages ( 7 %) View Breakdown Included in plans ( 46,000 …" at bounding box center [340, 140] width 272 height 23
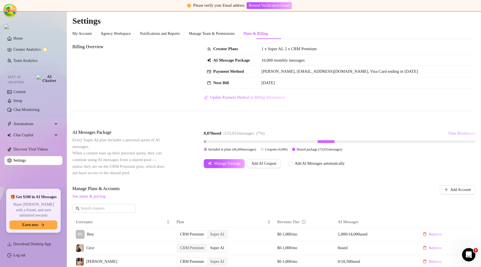
click at [454, 136] on button "View Breakdown" at bounding box center [462, 133] width 28 height 9
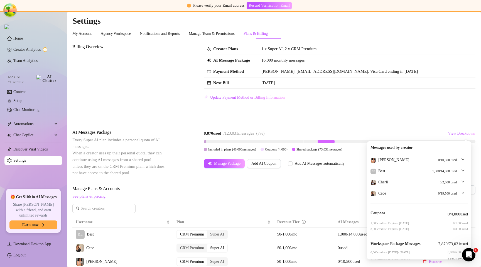
click at [461, 158] on icon "down" at bounding box center [462, 159] width 3 height 3
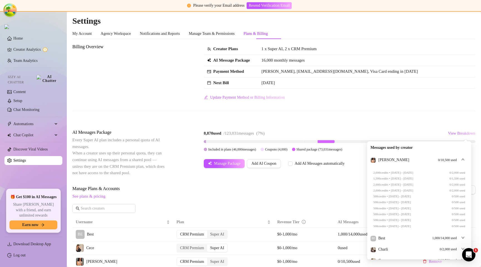
click at [461, 161] on div "[PERSON_NAME] 0 / 10,500 used" at bounding box center [419, 159] width 97 height 11
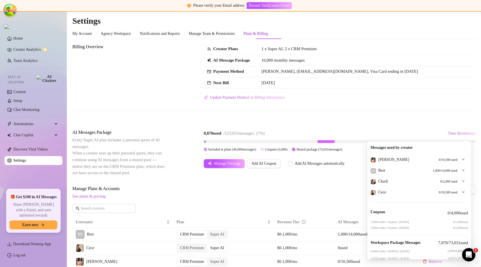
click at [462, 160] on icon "down" at bounding box center [463, 159] width 3 height 3
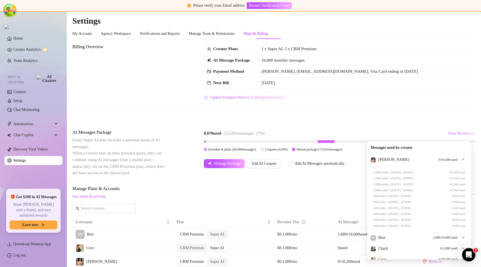
click at [462, 160] on icon "down" at bounding box center [463, 159] width 3 height 3
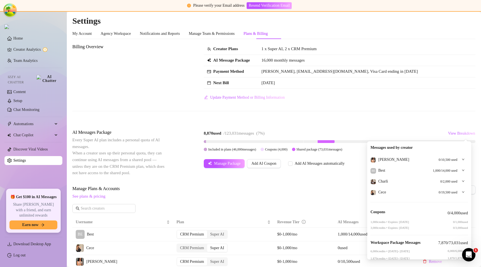
click at [462, 160] on icon "down" at bounding box center [463, 159] width 3 height 3
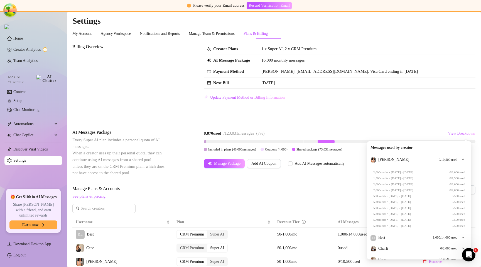
click at [460, 161] on div at bounding box center [462, 159] width 6 height 6
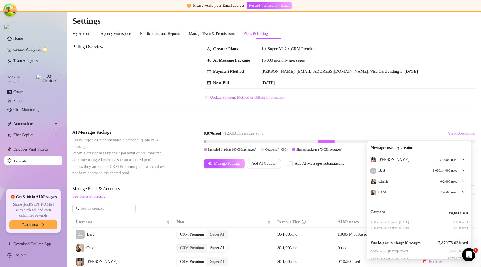
click at [462, 160] on icon "down" at bounding box center [463, 159] width 2 height 2
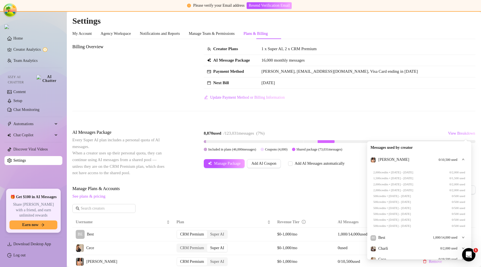
click at [462, 159] on icon "down" at bounding box center [463, 159] width 2 height 2
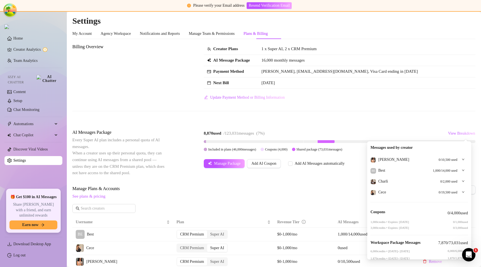
click at [461, 182] on div "Charli 0 / 2,000 used" at bounding box center [419, 181] width 97 height 11
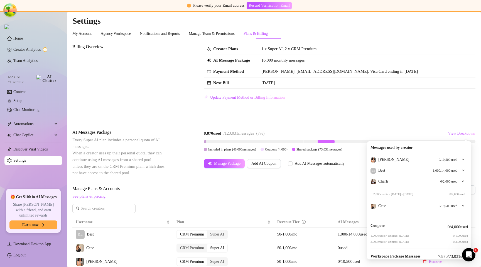
click at [461, 182] on div "Charli 0 / 2,000 used" at bounding box center [419, 181] width 97 height 11
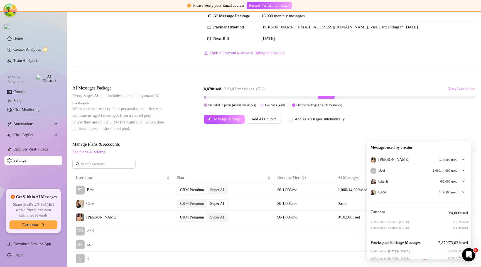
scroll to position [57, 0]
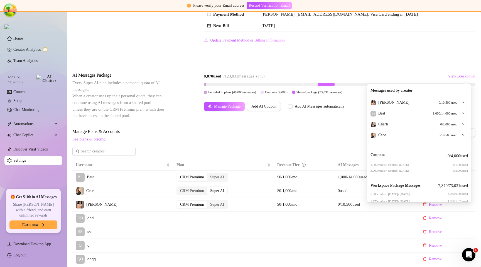
click at [410, 66] on div "Billing Overview Creator Plans 1 x Super AI, 2 x CRM Premium AI Message Package…" at bounding box center [273, 214] width 403 height 456
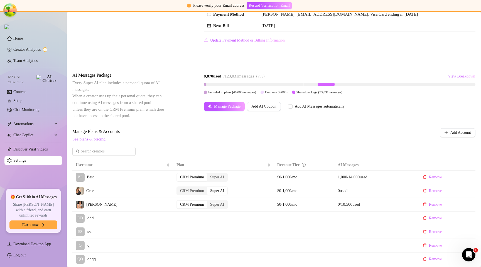
click at [331, 72] on div "8,870 used / 123,031 messages ( 7 %) View Breakdown" at bounding box center [340, 76] width 272 height 9
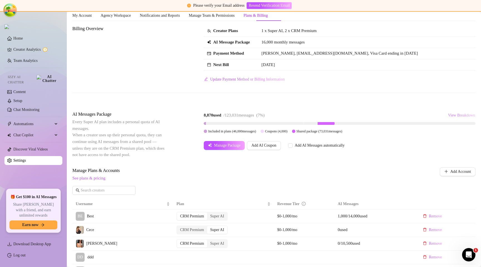
click at [452, 115] on span "View Breakdown" at bounding box center [461, 115] width 27 height 4
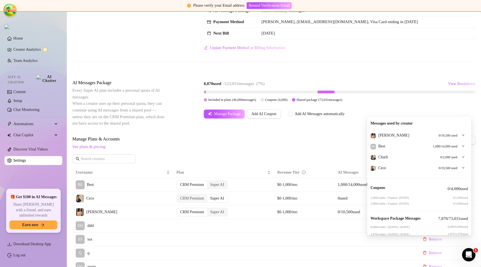
scroll to position [62, 0]
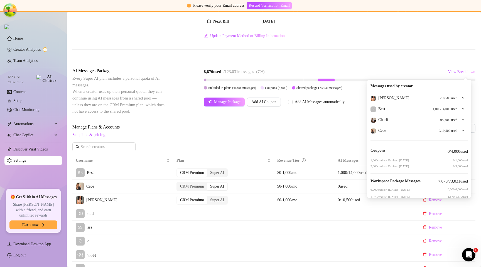
click at [462, 110] on icon "down" at bounding box center [463, 108] width 3 height 3
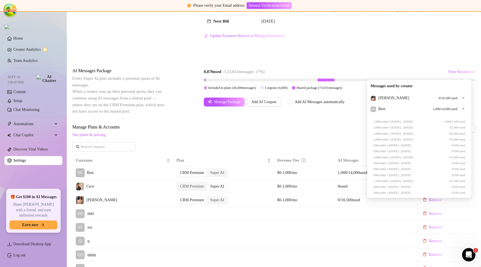
click at [462, 109] on icon "down" at bounding box center [463, 108] width 3 height 3
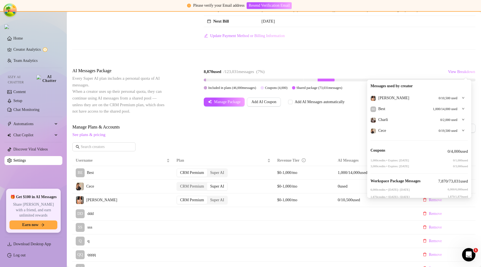
click at [462, 119] on icon "down" at bounding box center [463, 119] width 3 height 3
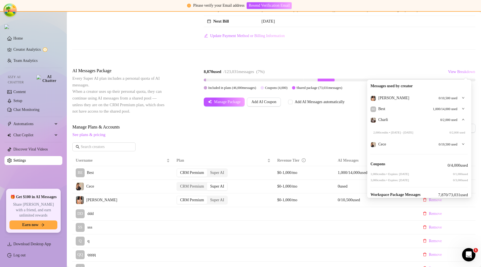
click at [462, 120] on icon "down" at bounding box center [463, 119] width 3 height 3
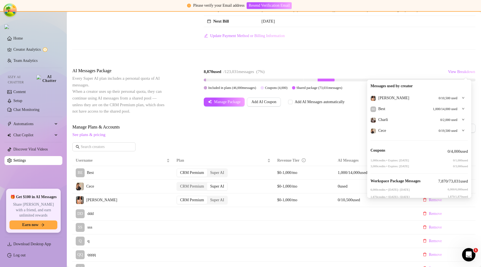
click at [462, 129] on icon "down" at bounding box center [463, 130] width 3 height 3
click at [462, 131] on icon "down" at bounding box center [463, 130] width 3 height 3
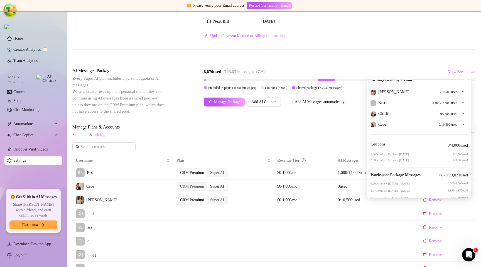
scroll to position [0, 0]
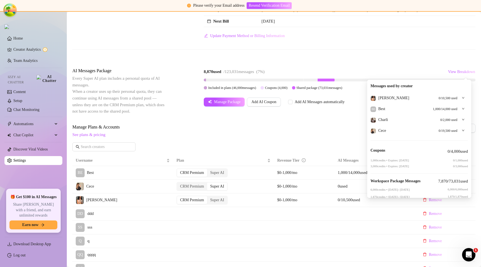
click at [412, 63] on div "Billing Overview Creator Plans 1 x Super AI, 2 x CRM Premium AI Message Package…" at bounding box center [273, 210] width 403 height 456
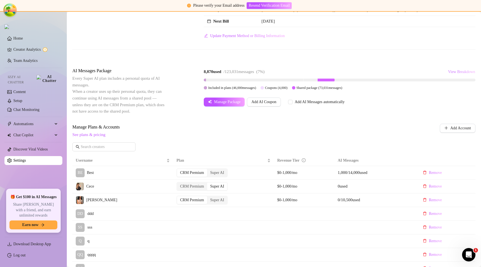
click at [452, 73] on span "View Breakdown" at bounding box center [461, 72] width 27 height 4
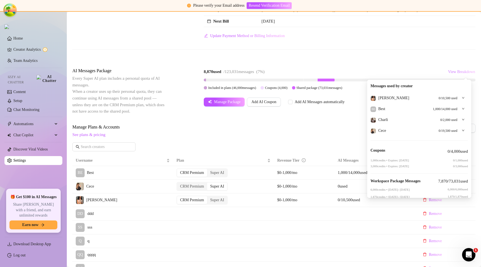
click at [454, 72] on span "View Breakdown" at bounding box center [461, 72] width 27 height 4
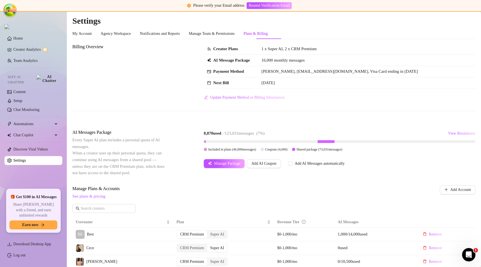
click at [17, 256] on link "Log out" at bounding box center [19, 255] width 12 height 4
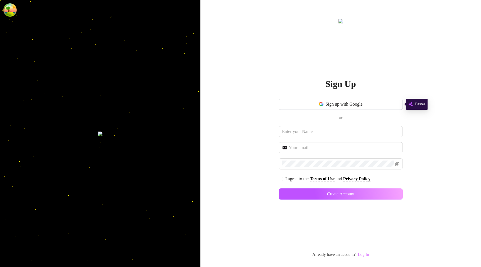
click at [365, 254] on link "Log In" at bounding box center [363, 254] width 11 height 4
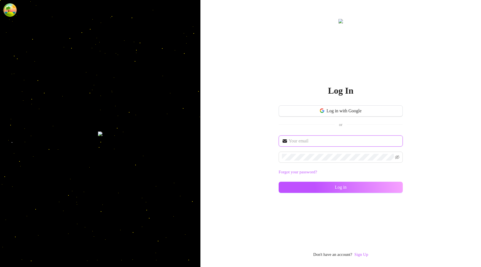
click at [309, 140] on input "text" at bounding box center [344, 141] width 111 height 7
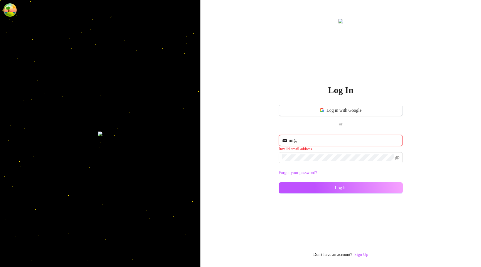
type input "[EMAIL_ADDRESS][DOMAIN_NAME]"
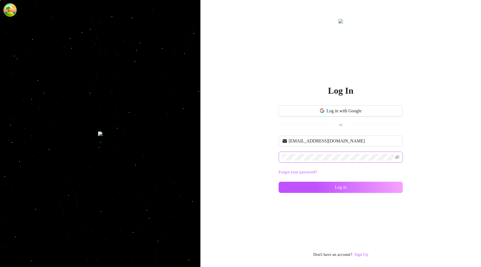
click at [311, 153] on span at bounding box center [341, 156] width 124 height 11
click at [325, 187] on button "Log in" at bounding box center [341, 187] width 124 height 11
